Goal: Transaction & Acquisition: Obtain resource

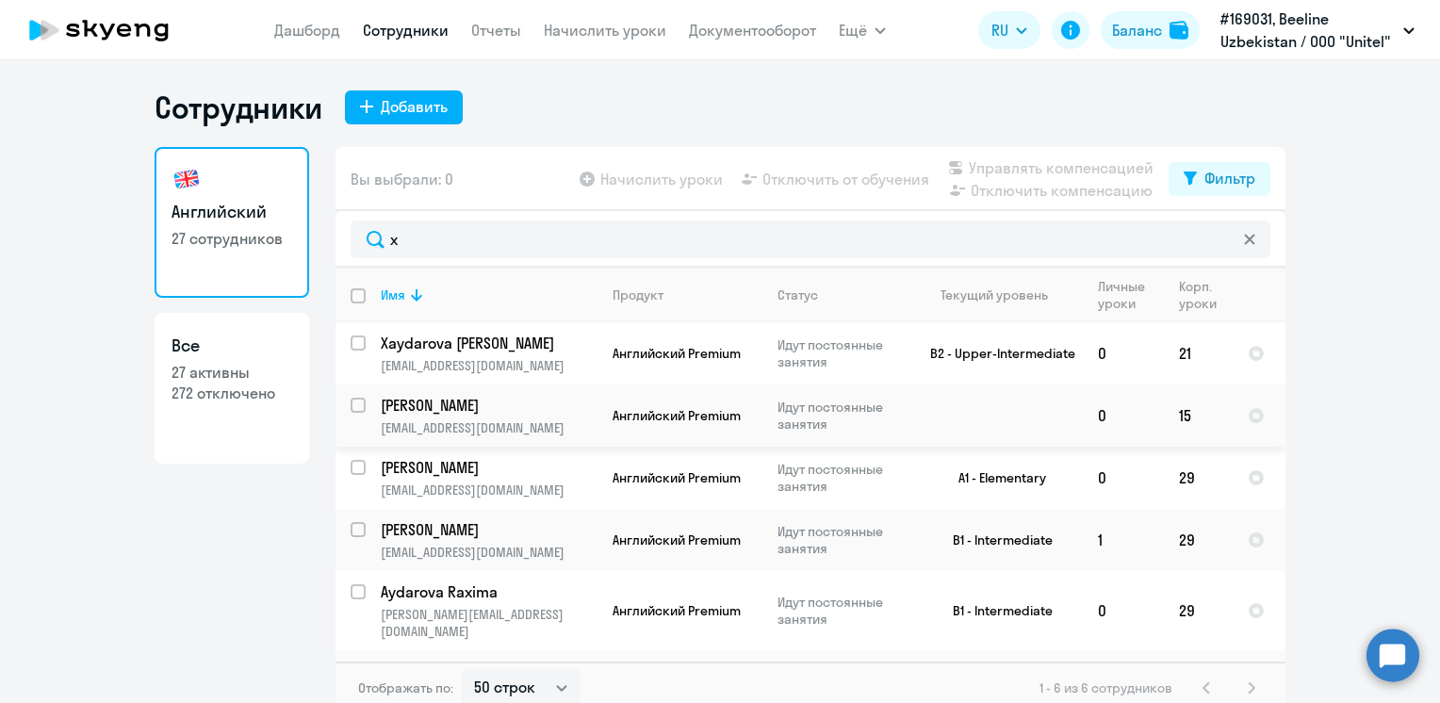
select select "50"
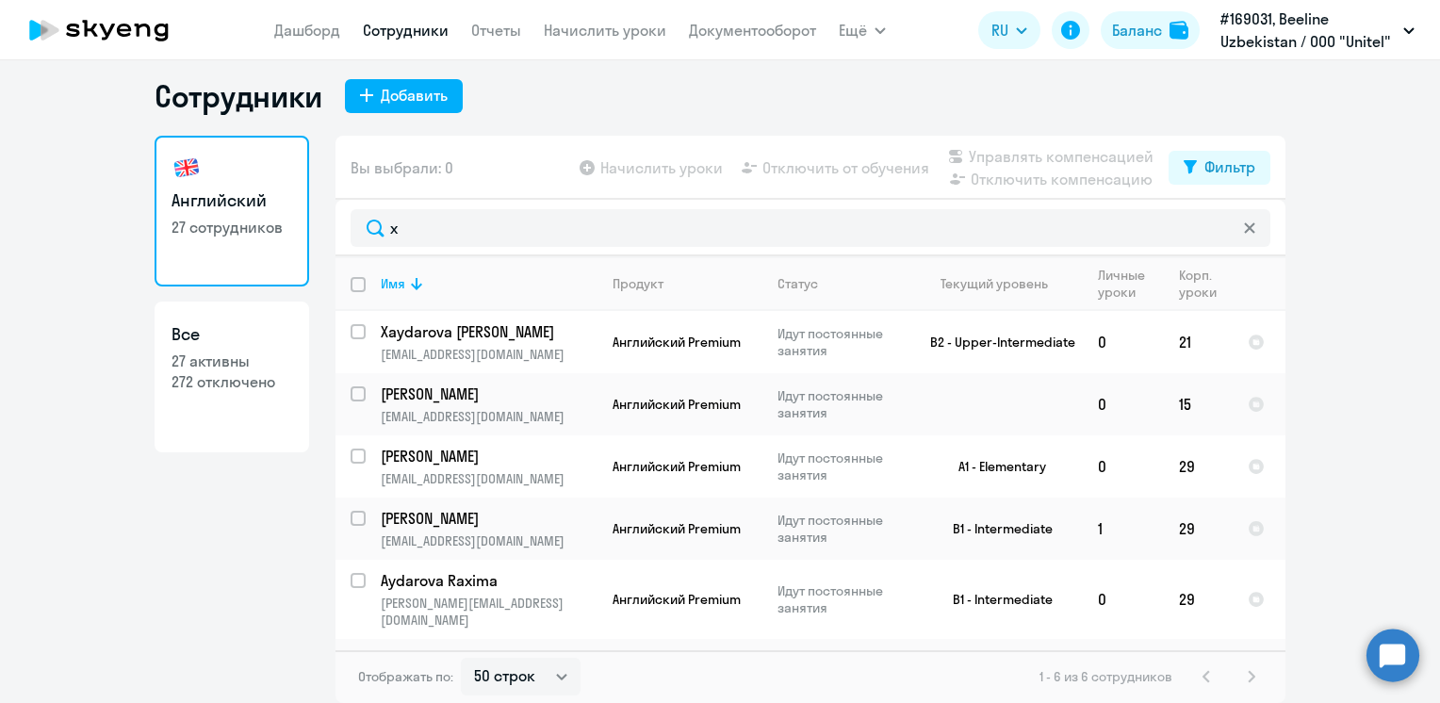
click at [280, 18] on nav "[PERSON_NAME] Отчеты Начислить уроки Документооборот" at bounding box center [545, 30] width 542 height 38
click at [289, 32] on link "Дашборд" at bounding box center [307, 30] width 66 height 19
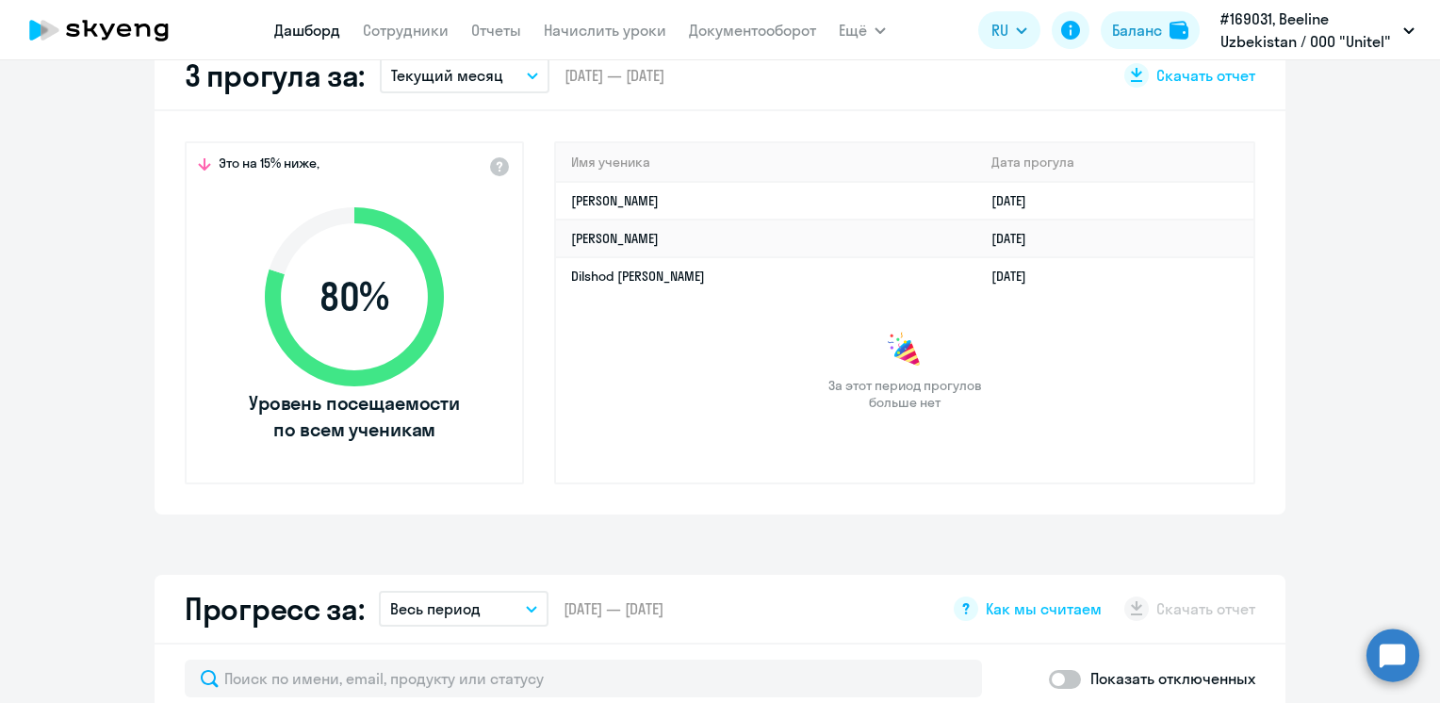
scroll to position [482, 0]
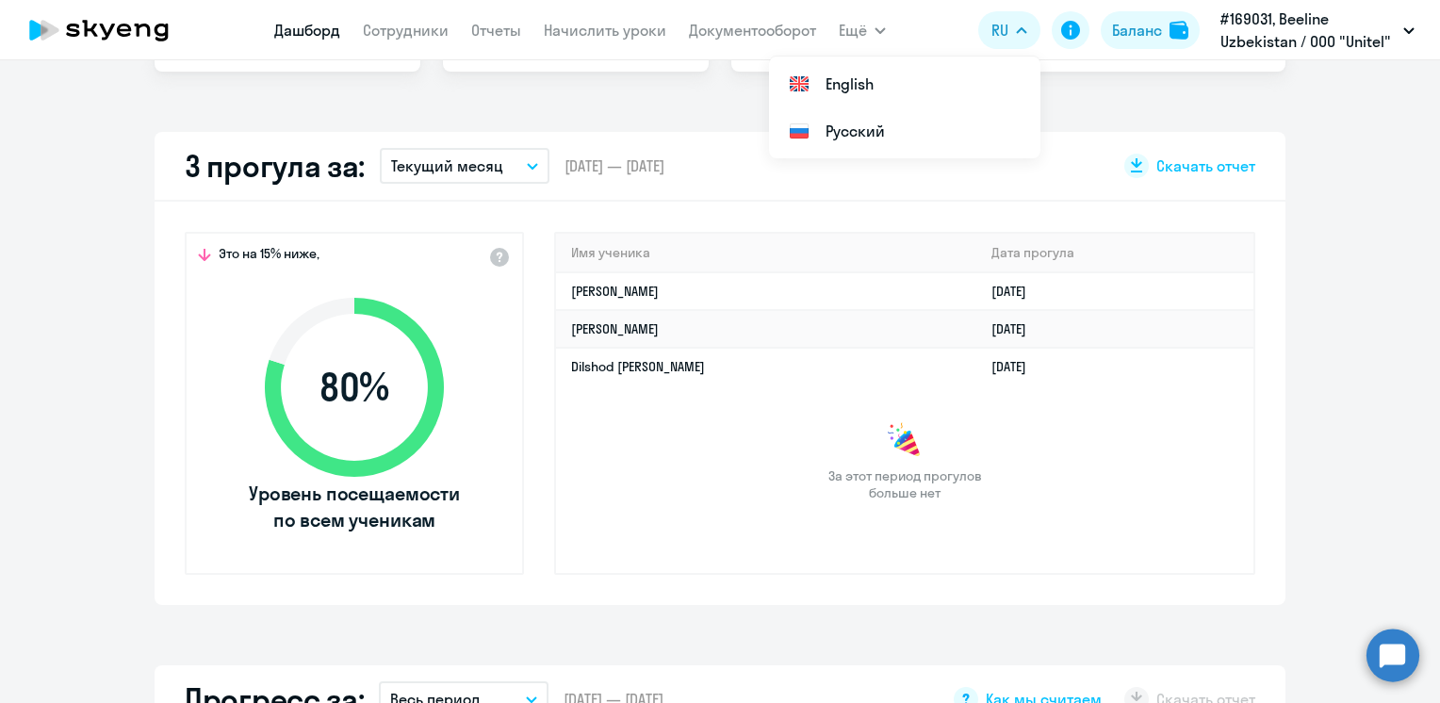
select select "30"
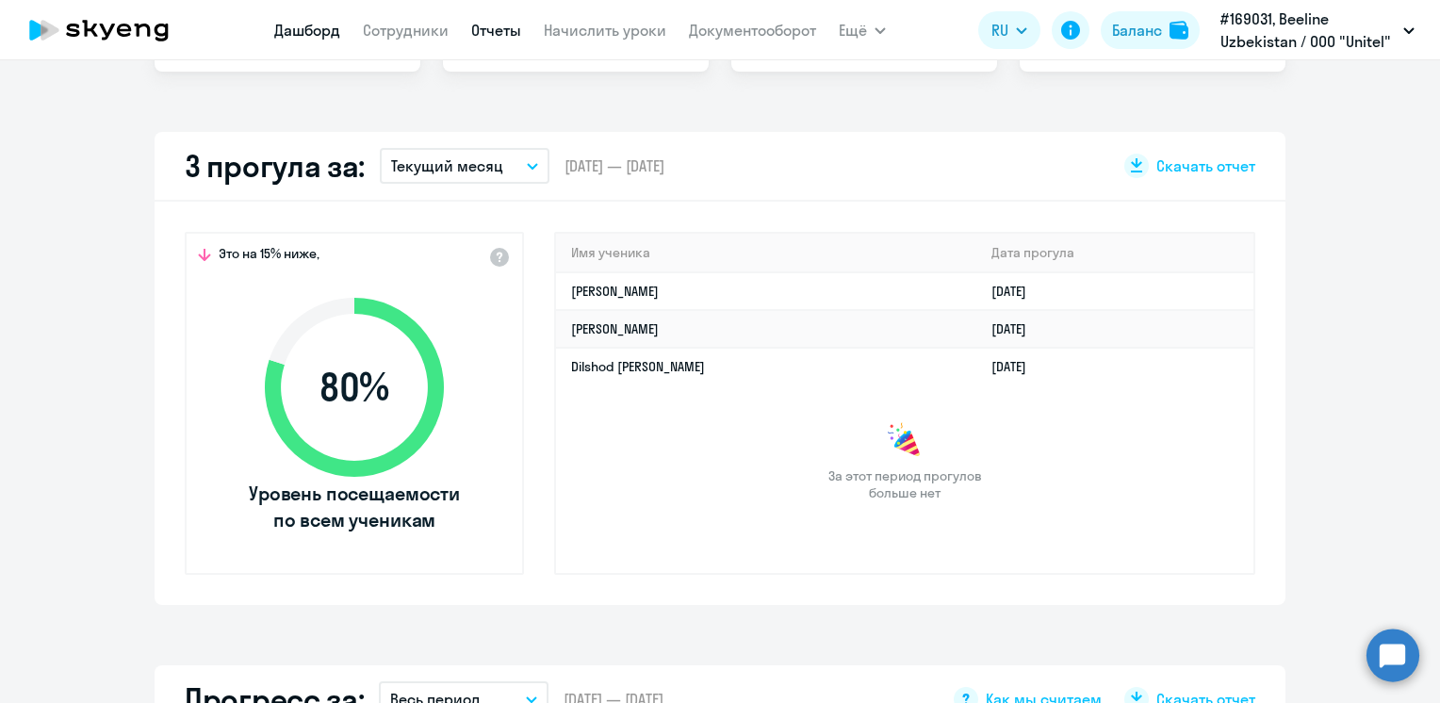
click at [488, 32] on link "Отчеты" at bounding box center [496, 30] width 50 height 19
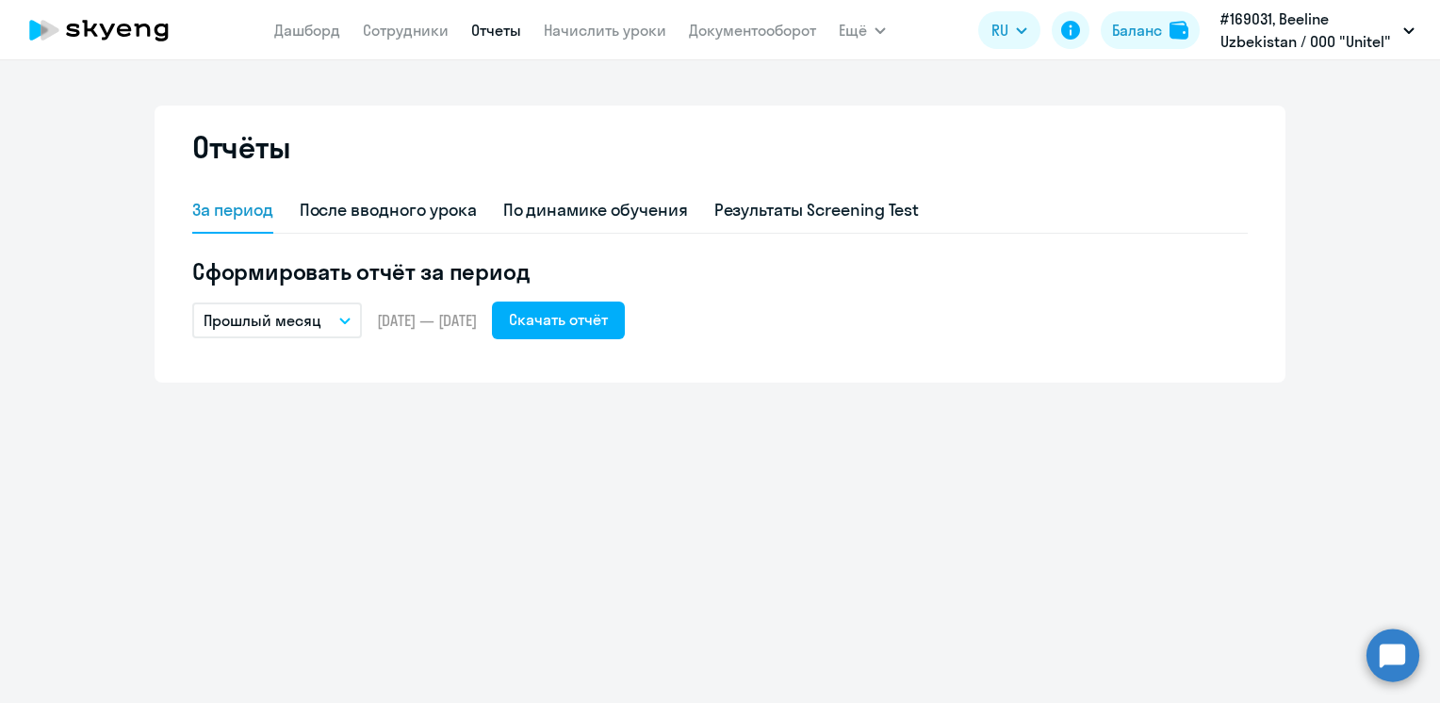
click at [333, 318] on button "Прошлый месяц" at bounding box center [277, 320] width 170 height 36
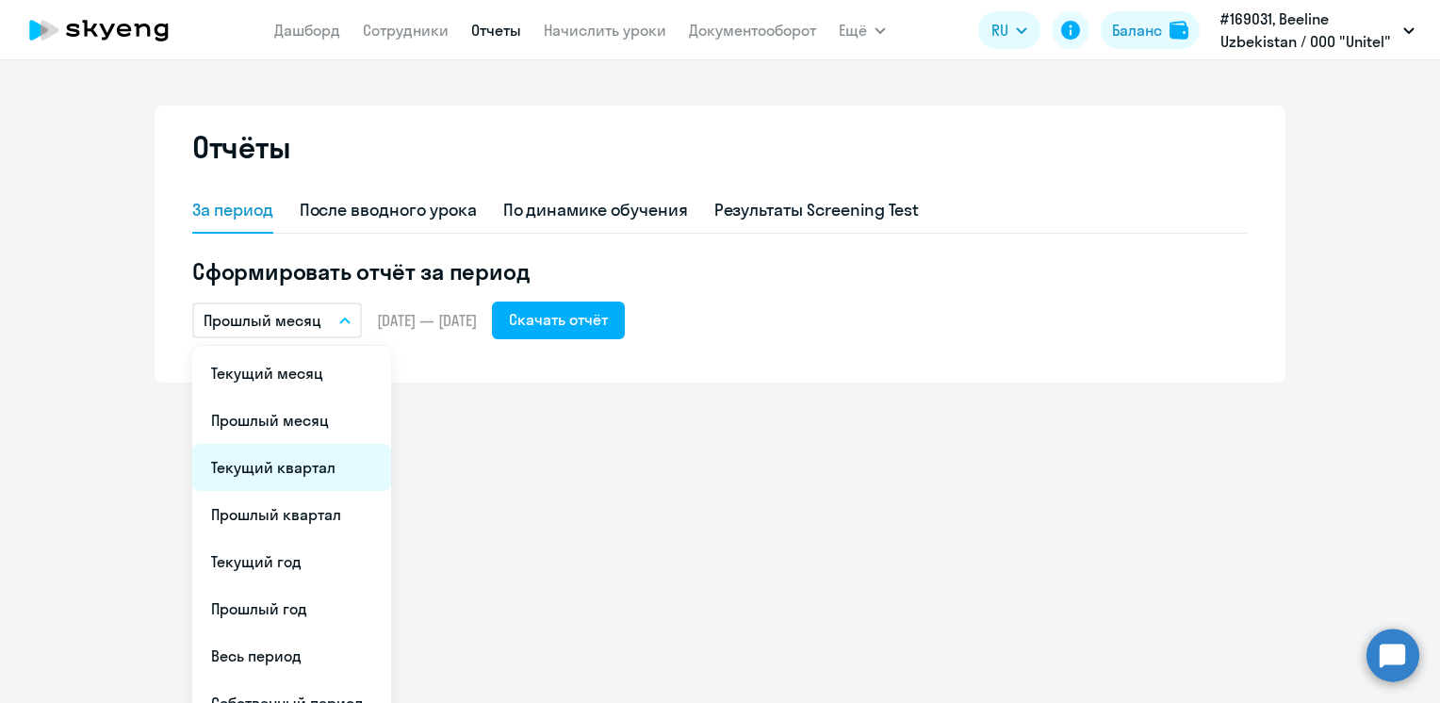
click at [291, 466] on li "Текущий квартал" at bounding box center [291, 467] width 199 height 47
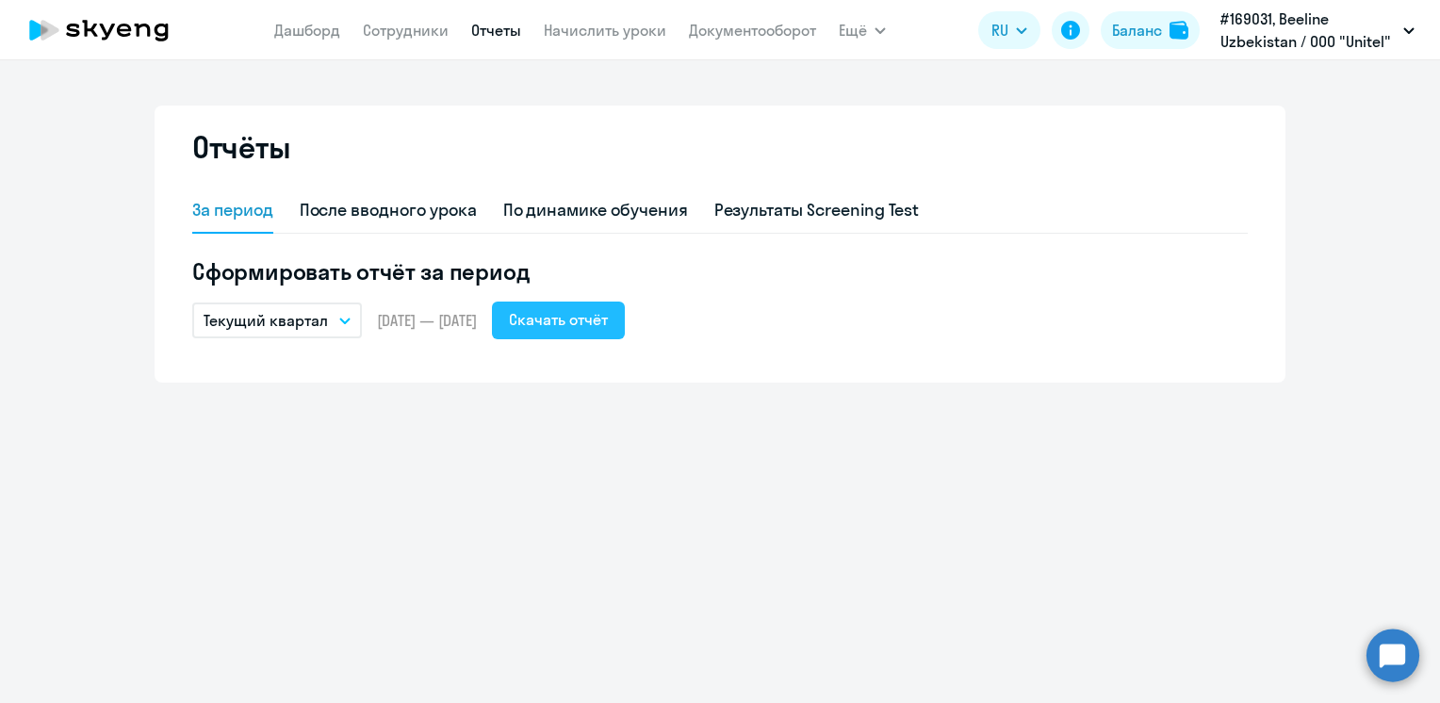
click at [573, 318] on div "Скачать отчёт" at bounding box center [558, 319] width 99 height 23
click at [610, 613] on div "Отчёты За период После вводного урока По динамике обучения Результаты Screening…" at bounding box center [720, 381] width 1440 height 643
click at [339, 318] on icon "button" at bounding box center [344, 320] width 11 height 7
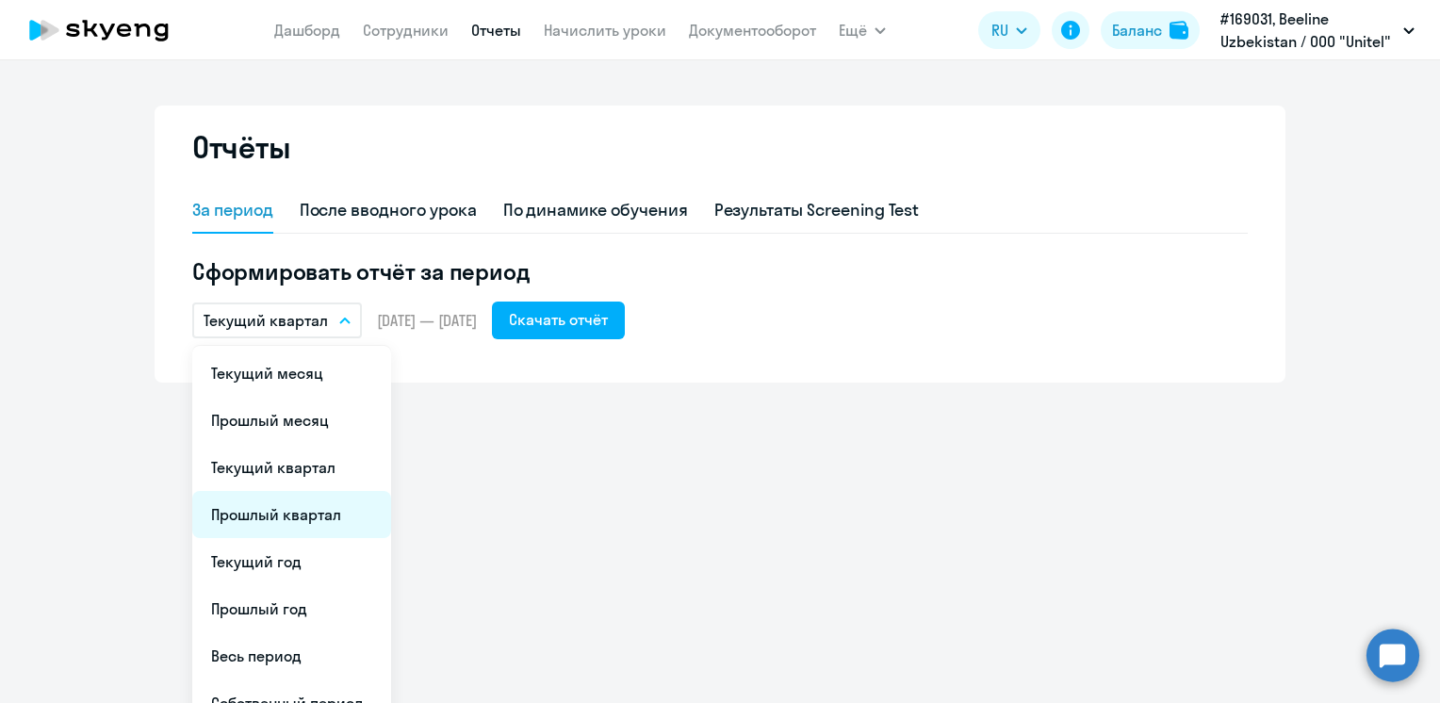
click at [280, 520] on li "Прошлый квартал" at bounding box center [291, 514] width 199 height 47
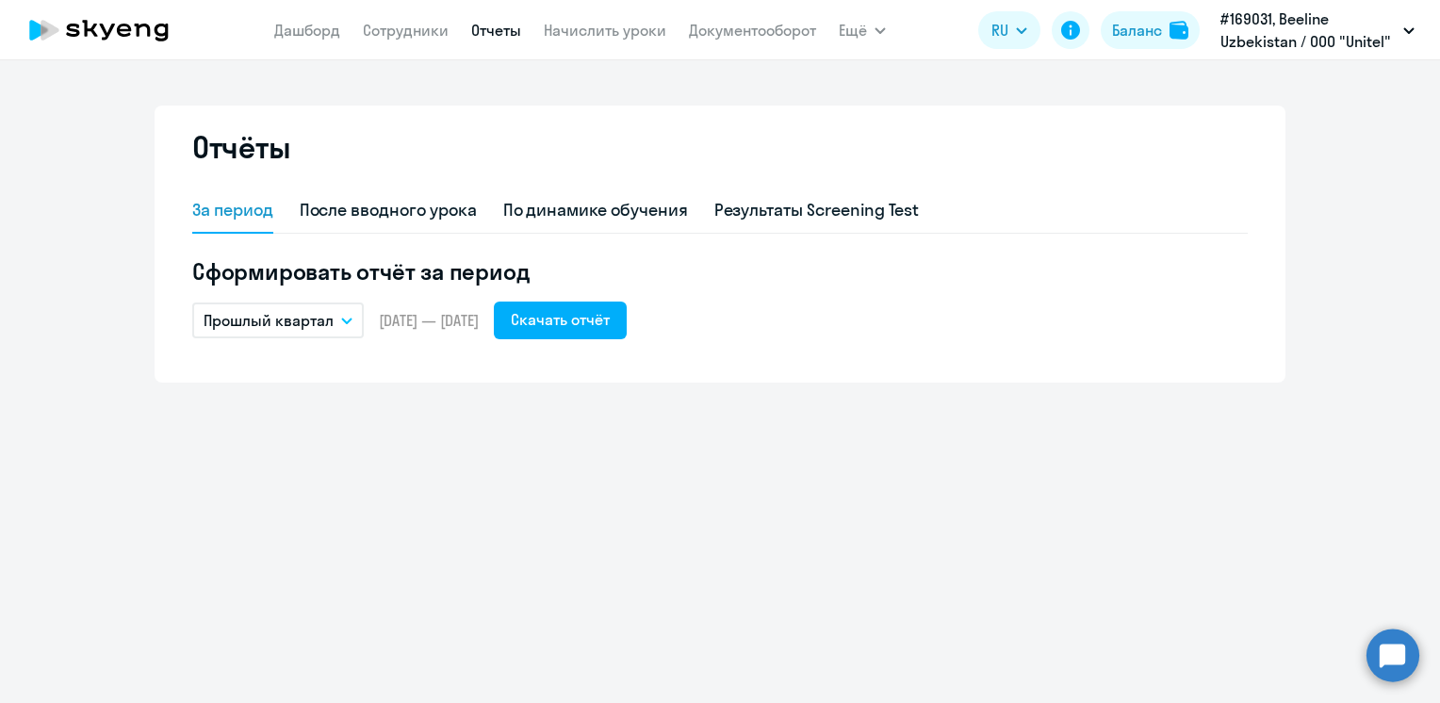
click at [346, 326] on button "Прошлый квартал" at bounding box center [277, 320] width 171 height 36
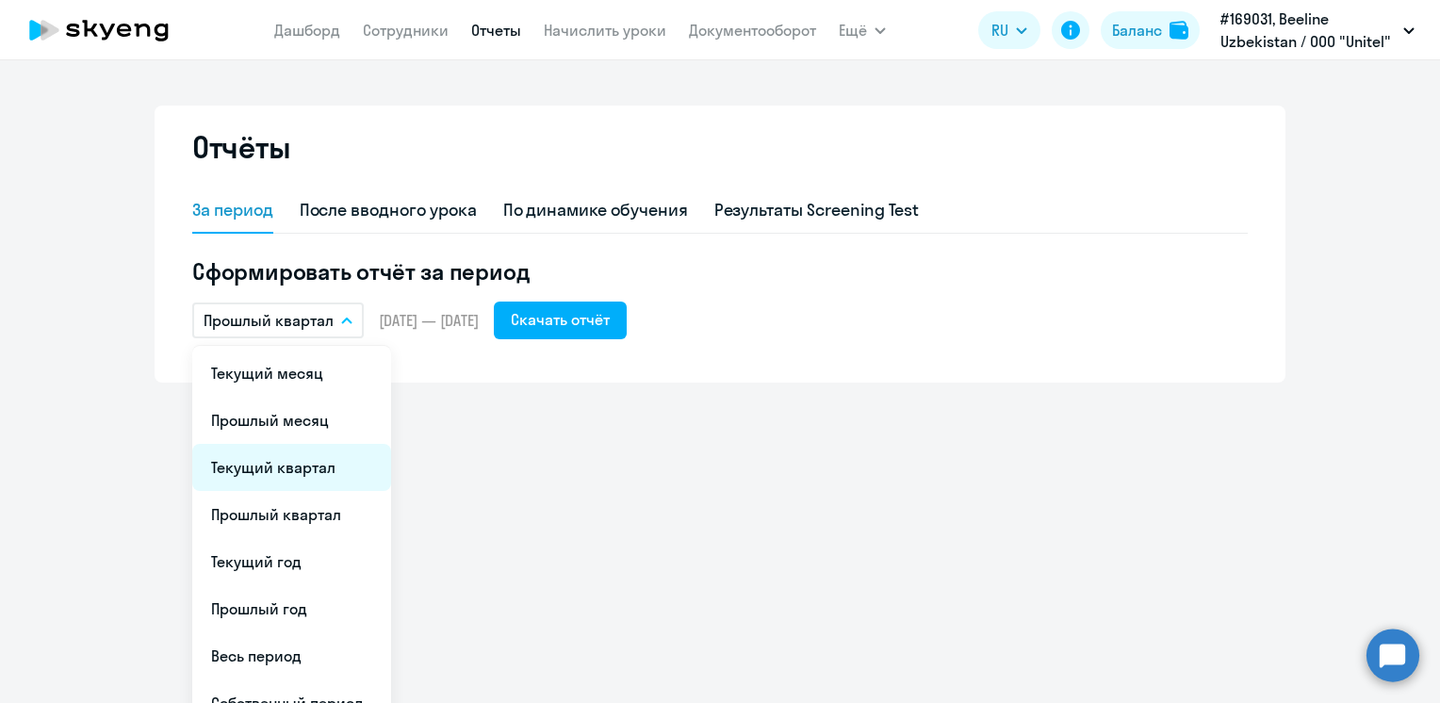
click at [293, 464] on li "Текущий квартал" at bounding box center [291, 467] width 199 height 47
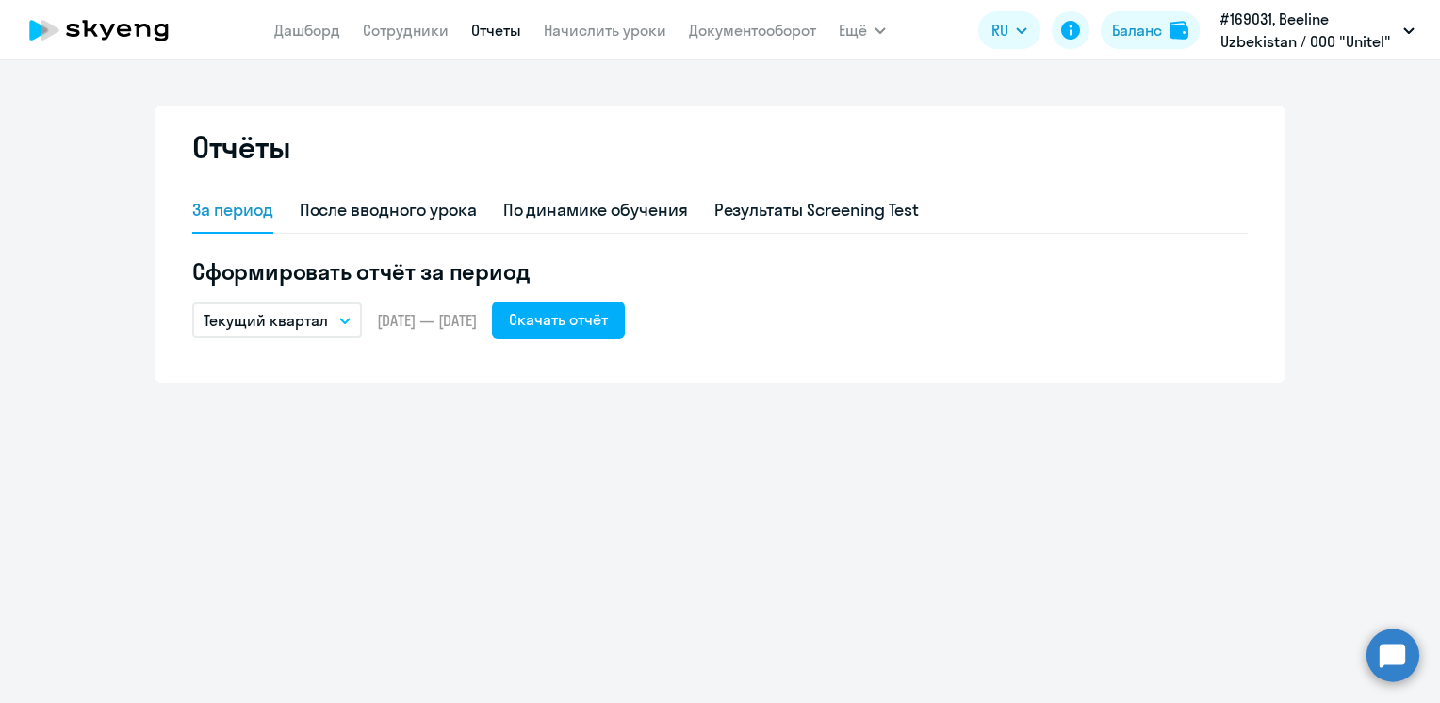
click at [349, 321] on icon "button" at bounding box center [344, 320] width 11 height 7
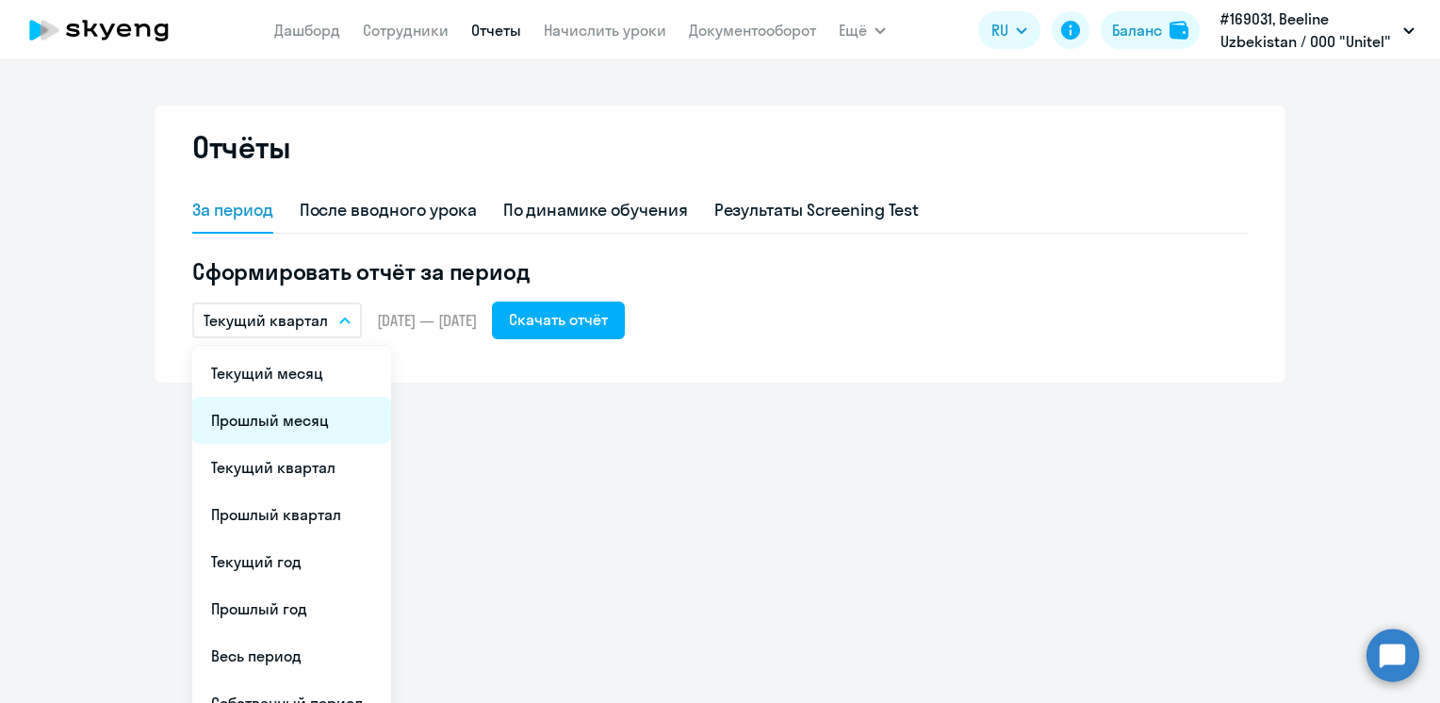
click at [307, 418] on li "Прошлый месяц" at bounding box center [291, 420] width 199 height 47
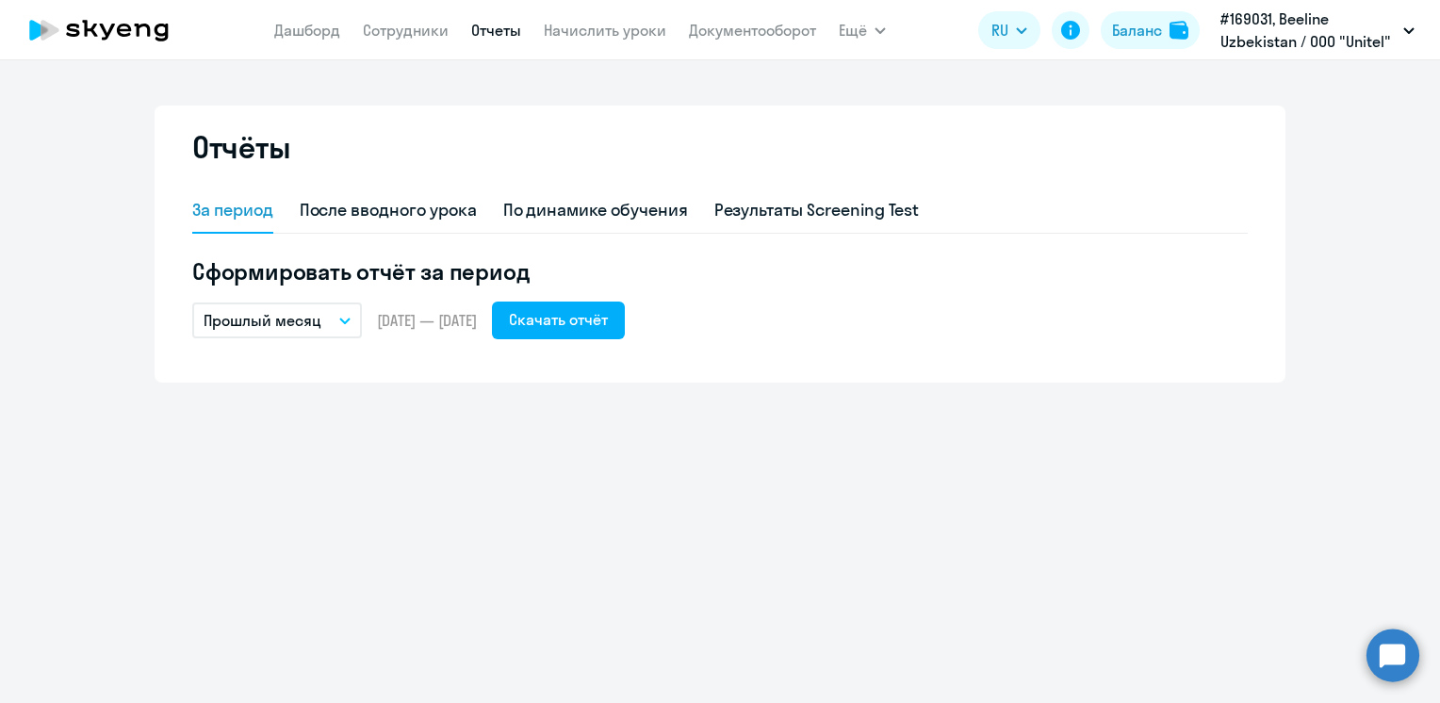
click at [337, 325] on button "Прошлый месяц" at bounding box center [277, 320] width 170 height 36
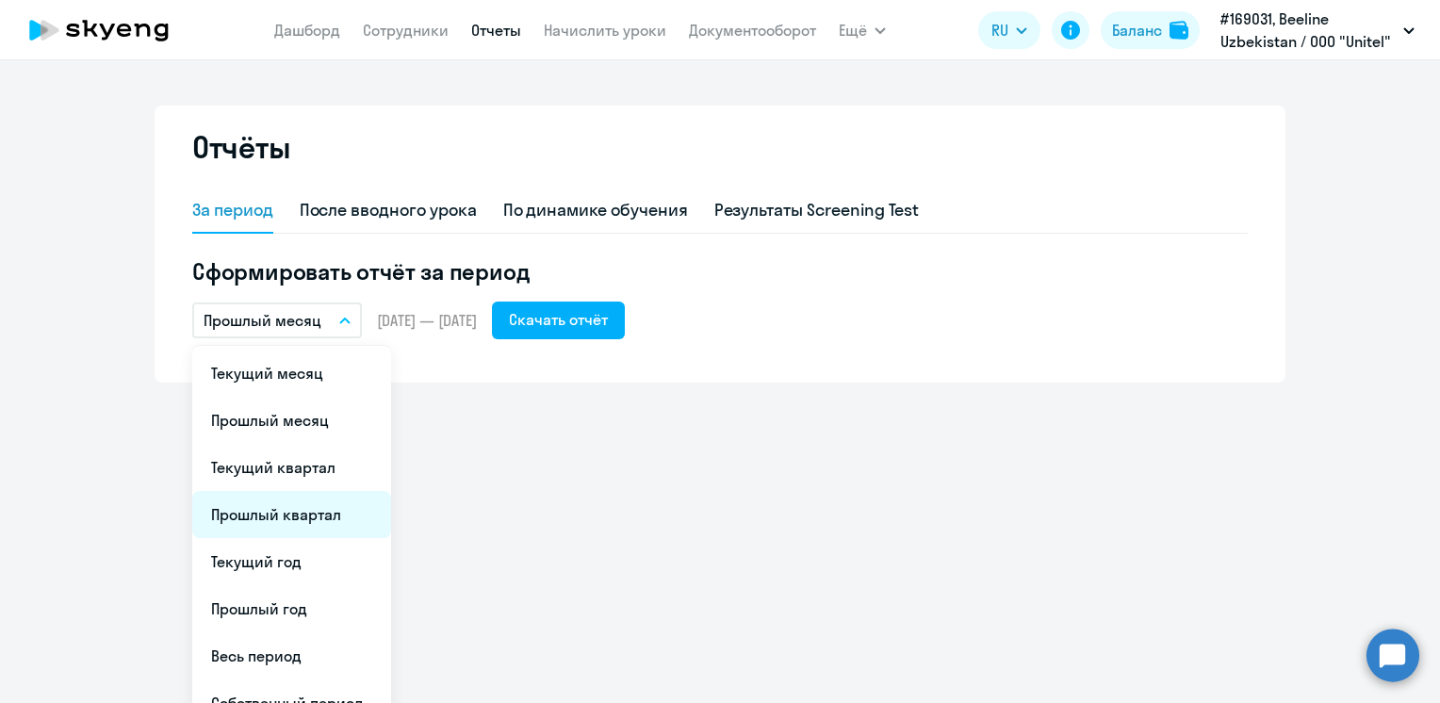
scroll to position [26, 0]
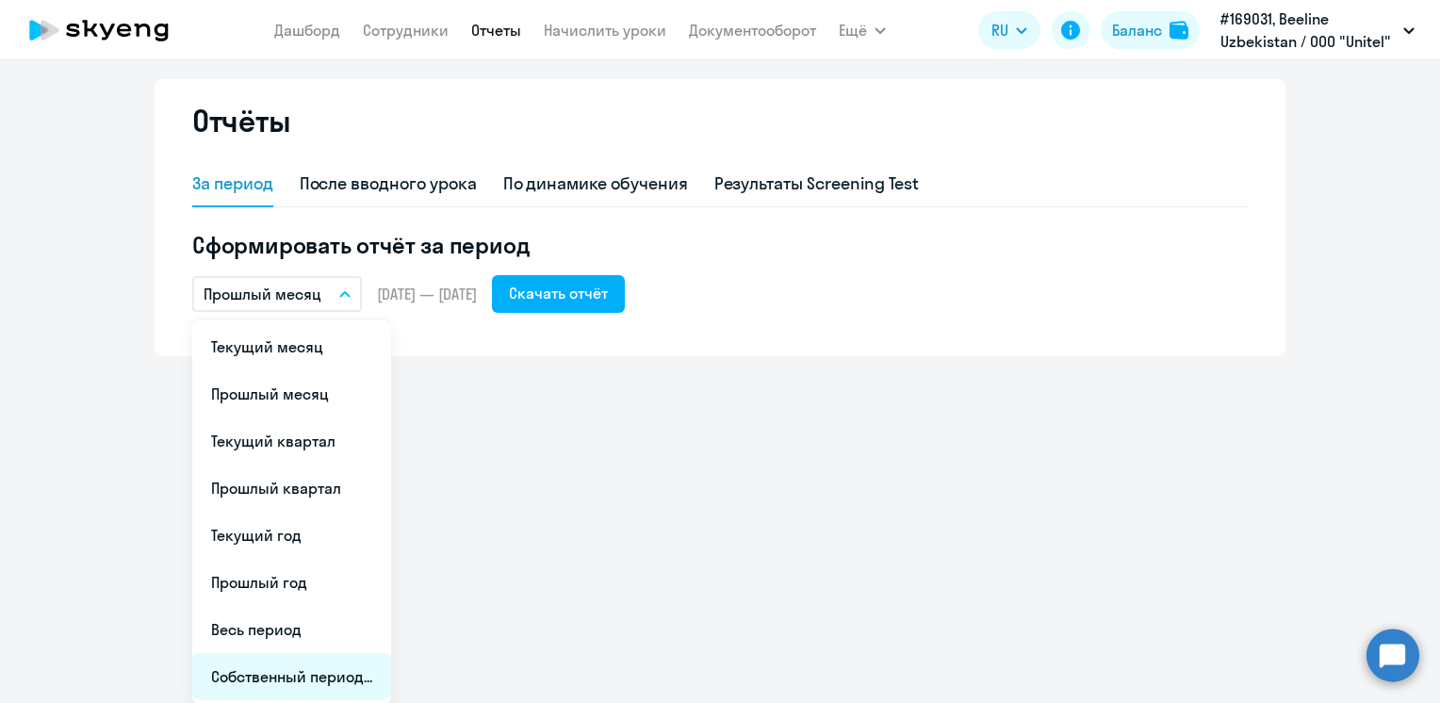
click at [292, 667] on li "Собственный период..." at bounding box center [291, 676] width 199 height 47
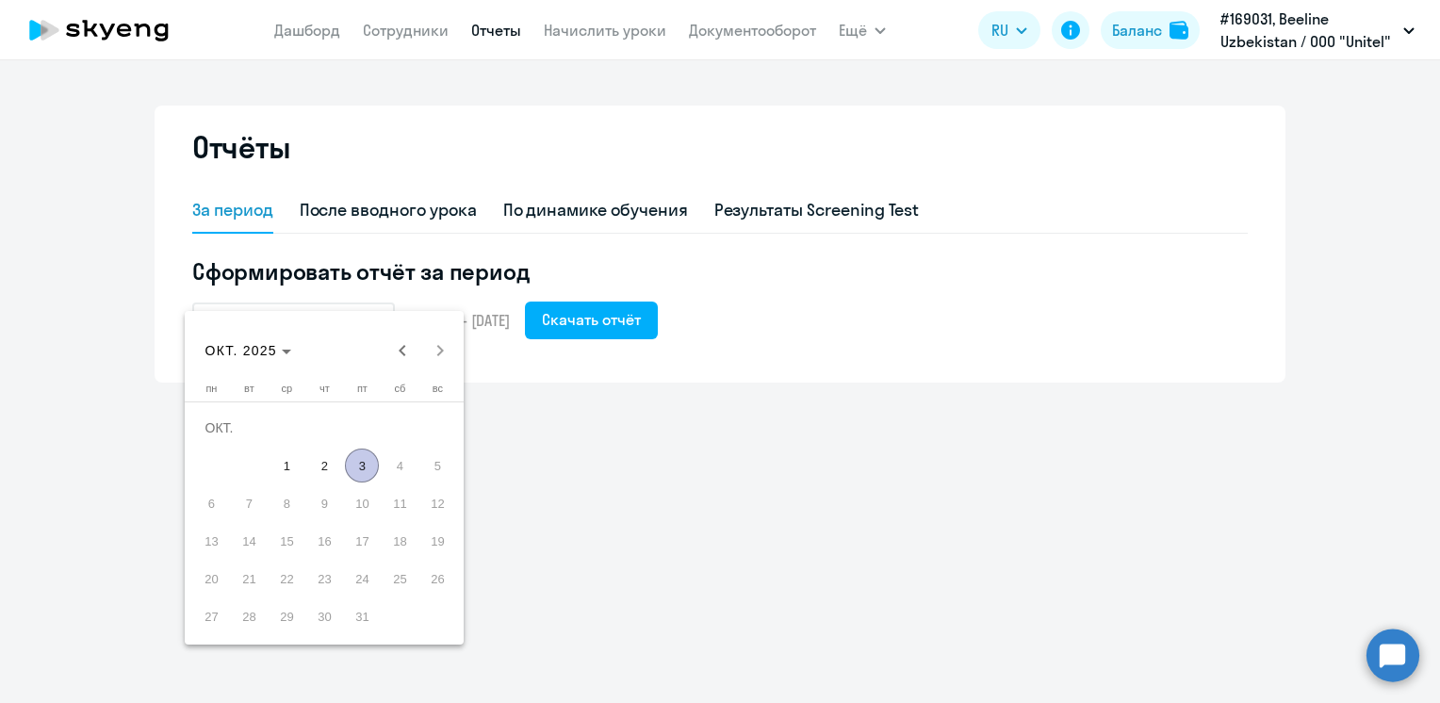
scroll to position [0, 0]
click at [404, 350] on span "Previous month" at bounding box center [402, 351] width 38 height 38
click at [209, 465] on span "1" at bounding box center [211, 465] width 34 height 34
click at [432, 346] on span "Next month" at bounding box center [440, 351] width 38 height 38
click at [440, 463] on span "5" at bounding box center [437, 465] width 34 height 34
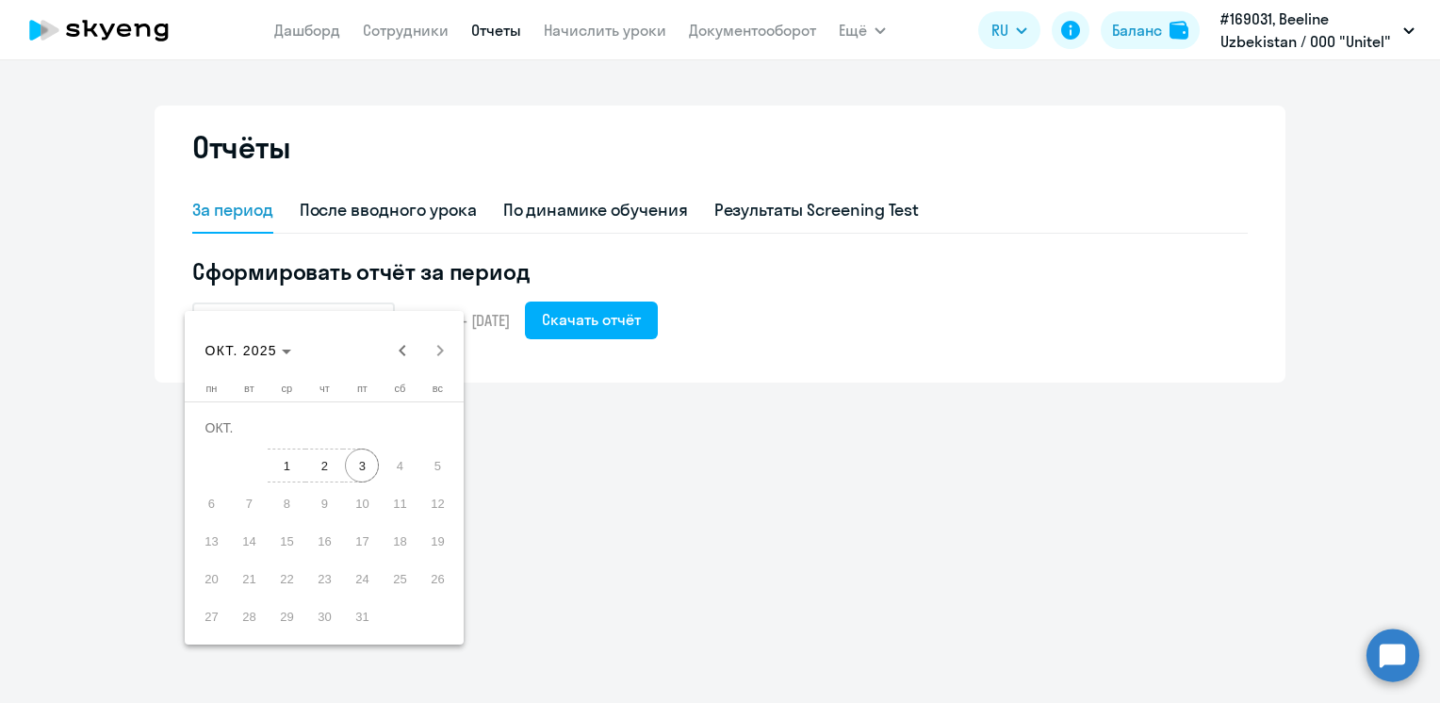
click at [366, 465] on span "3" at bounding box center [362, 465] width 34 height 34
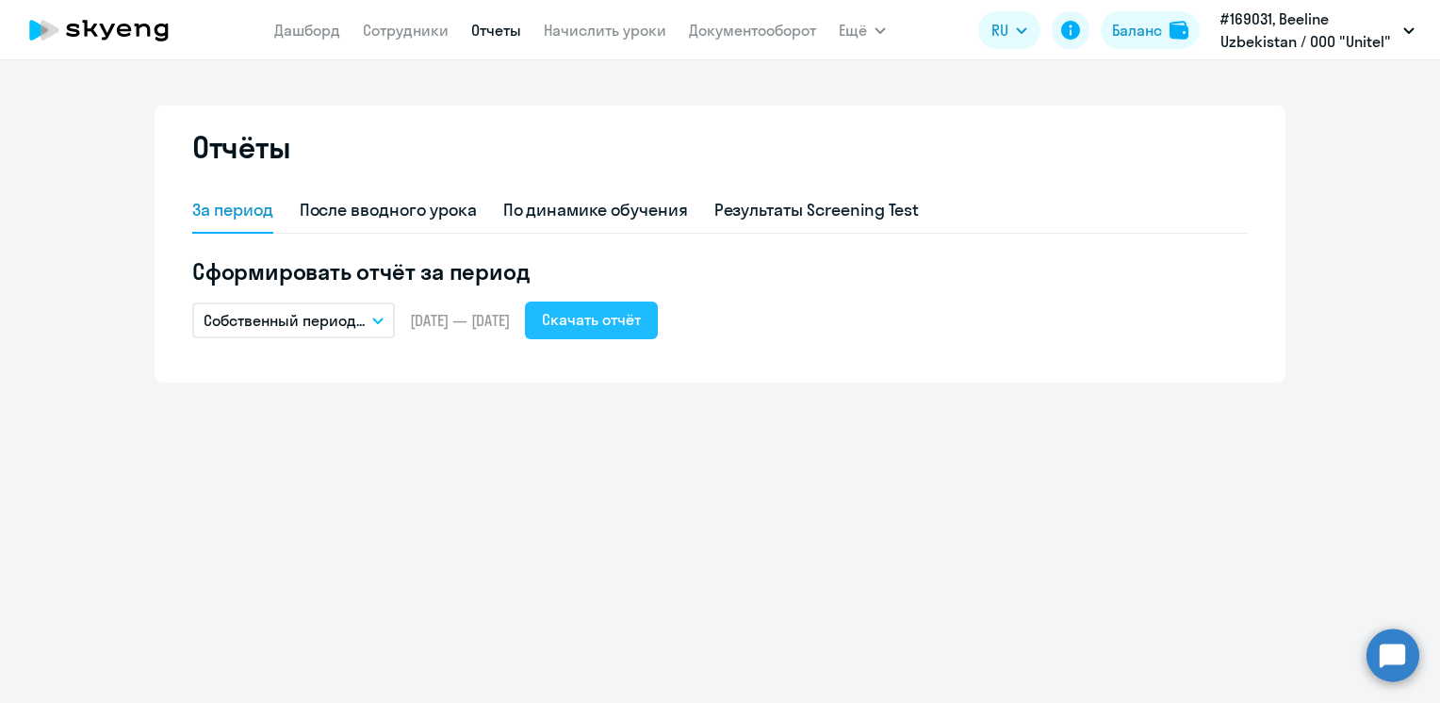
click at [641, 326] on div "Скачать отчёт" at bounding box center [591, 319] width 99 height 23
click at [618, 319] on div "Скачать отчёт" at bounding box center [591, 319] width 99 height 23
